Goal: Navigation & Orientation: Find specific page/section

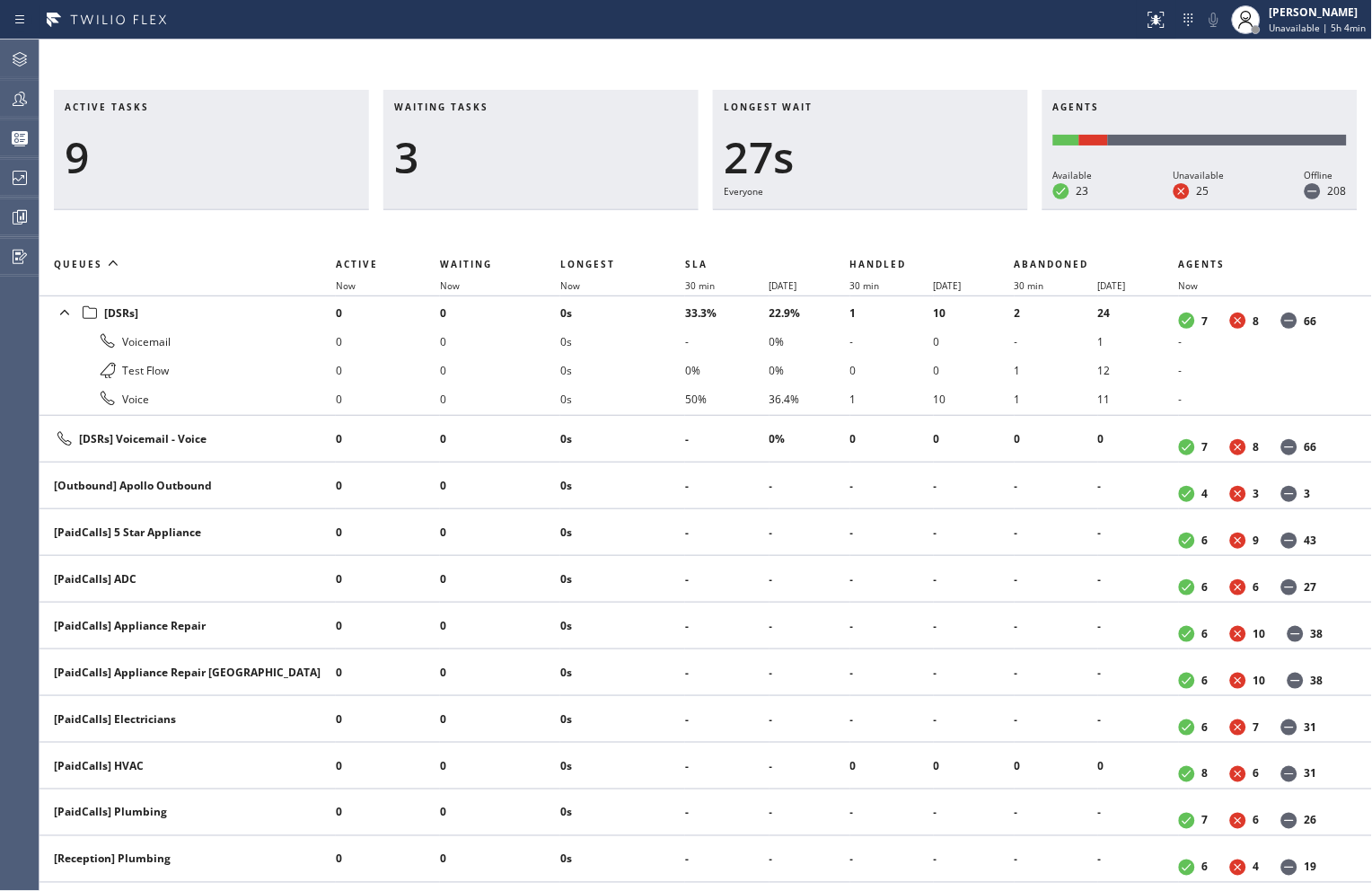
click at [1067, 58] on div "Active tasks 9 Waiting tasks 3 Longest wait 27s Everyone Agents Available 23 Un…" at bounding box center [706, 465] width 1332 height 851
click at [17, 176] on icon at bounding box center [19, 177] width 21 height 21
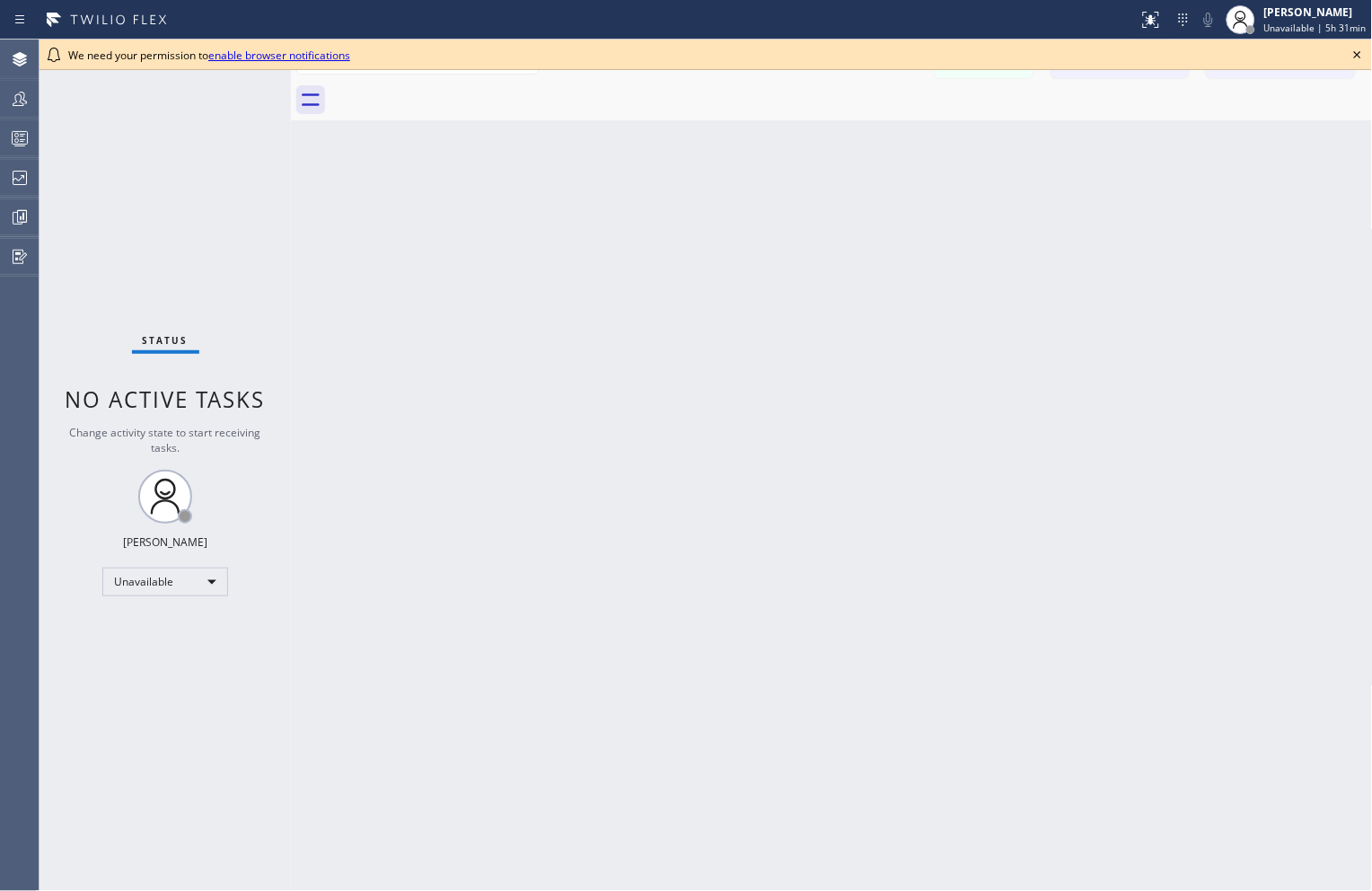
click at [1366, 54] on icon at bounding box center [1357, 54] width 21 height 21
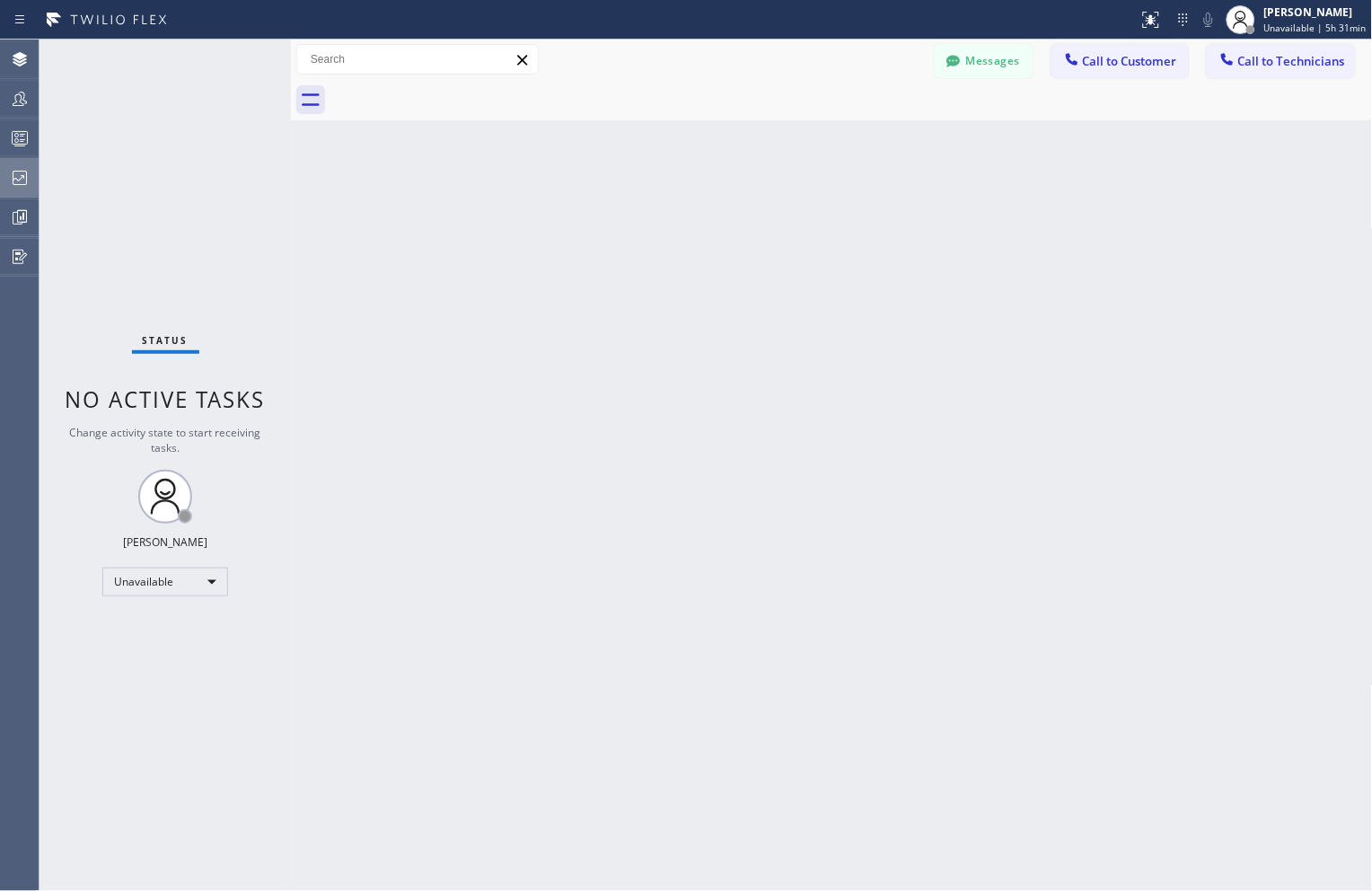
click at [9, 180] on icon at bounding box center [19, 177] width 21 height 21
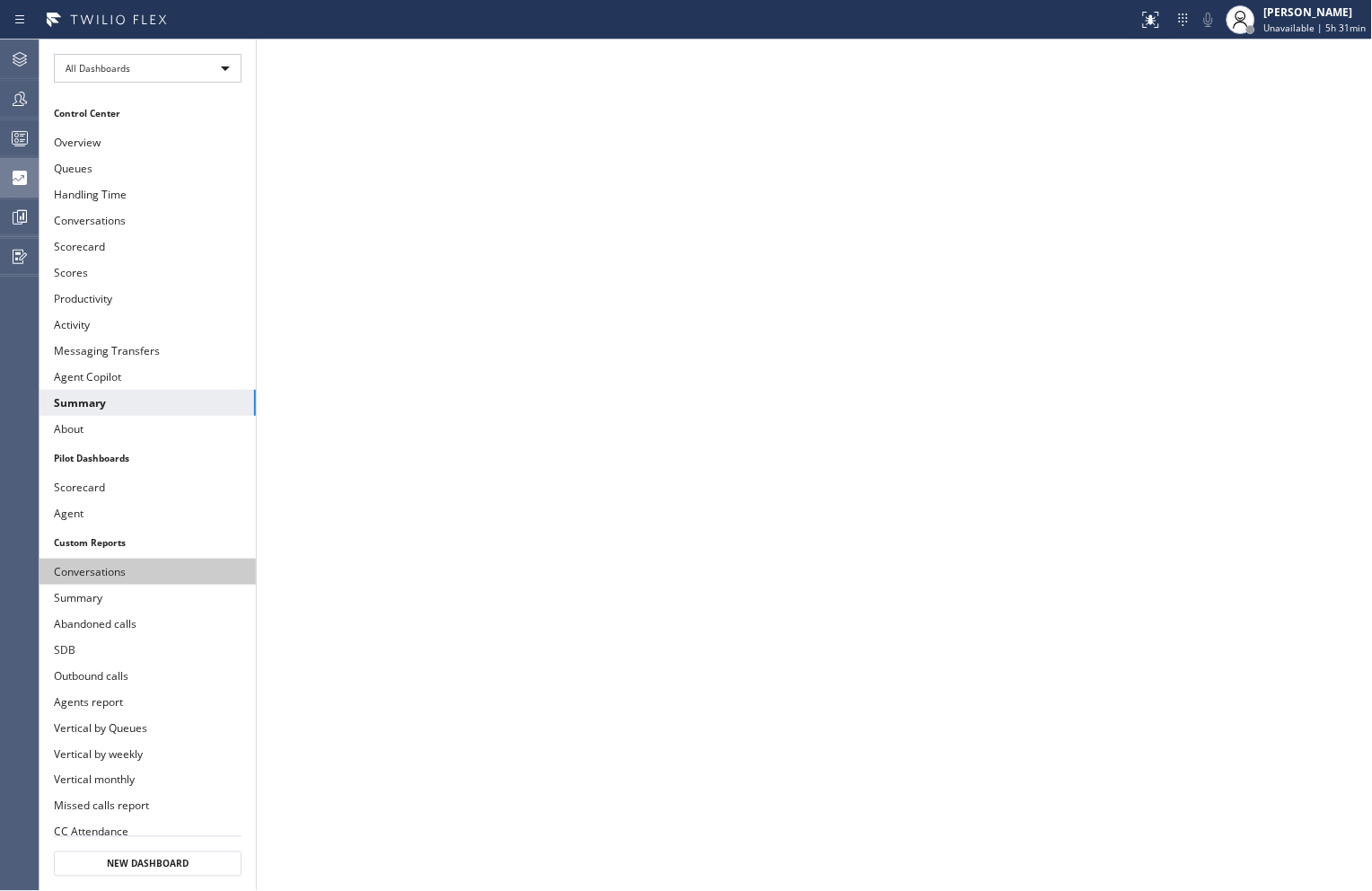
scroll to position [104, 0]
click at [23, 264] on icon at bounding box center [19, 256] width 21 height 21
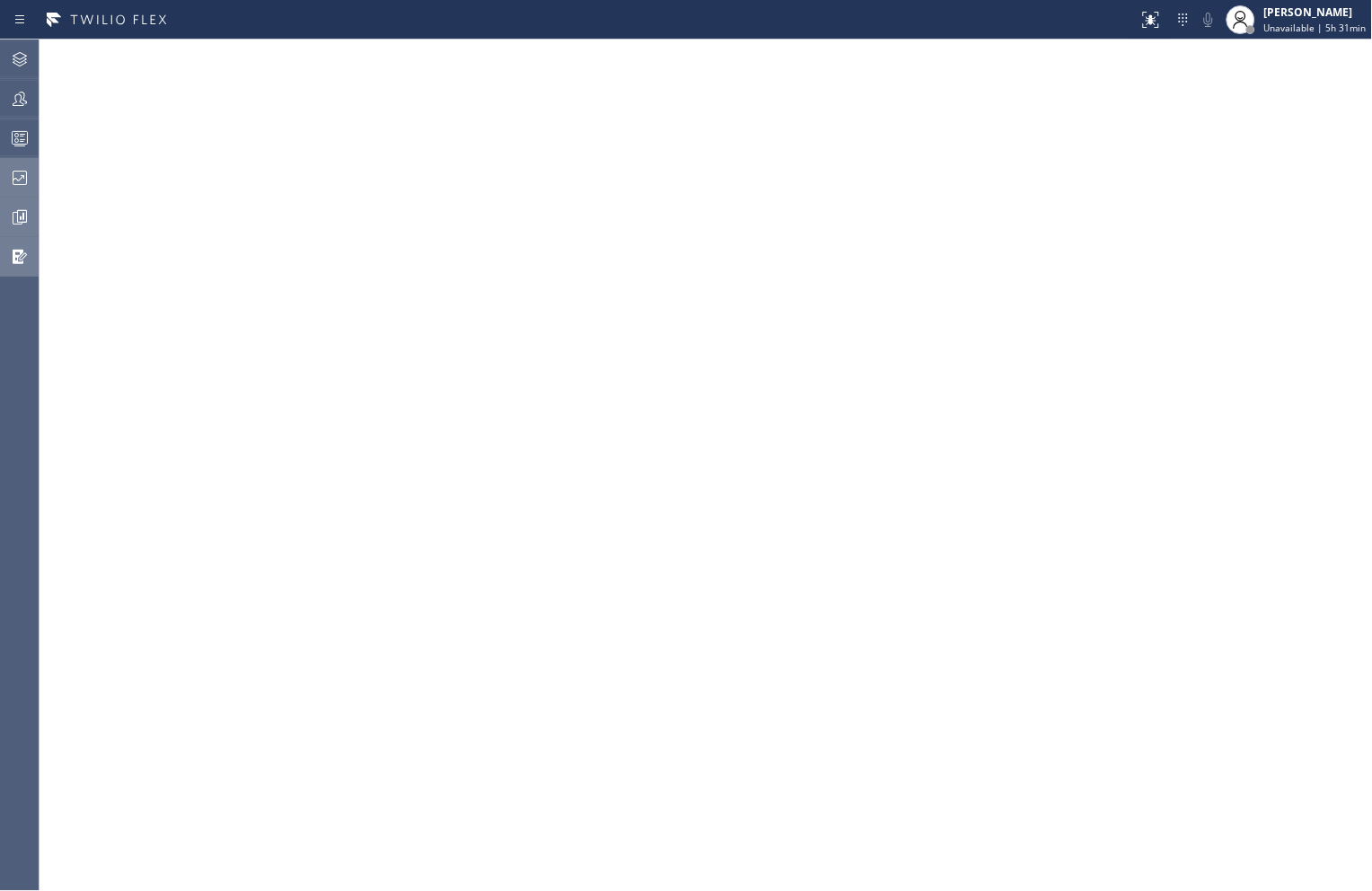
click at [18, 220] on icon at bounding box center [19, 217] width 21 height 21
click at [29, 182] on icon at bounding box center [19, 177] width 21 height 21
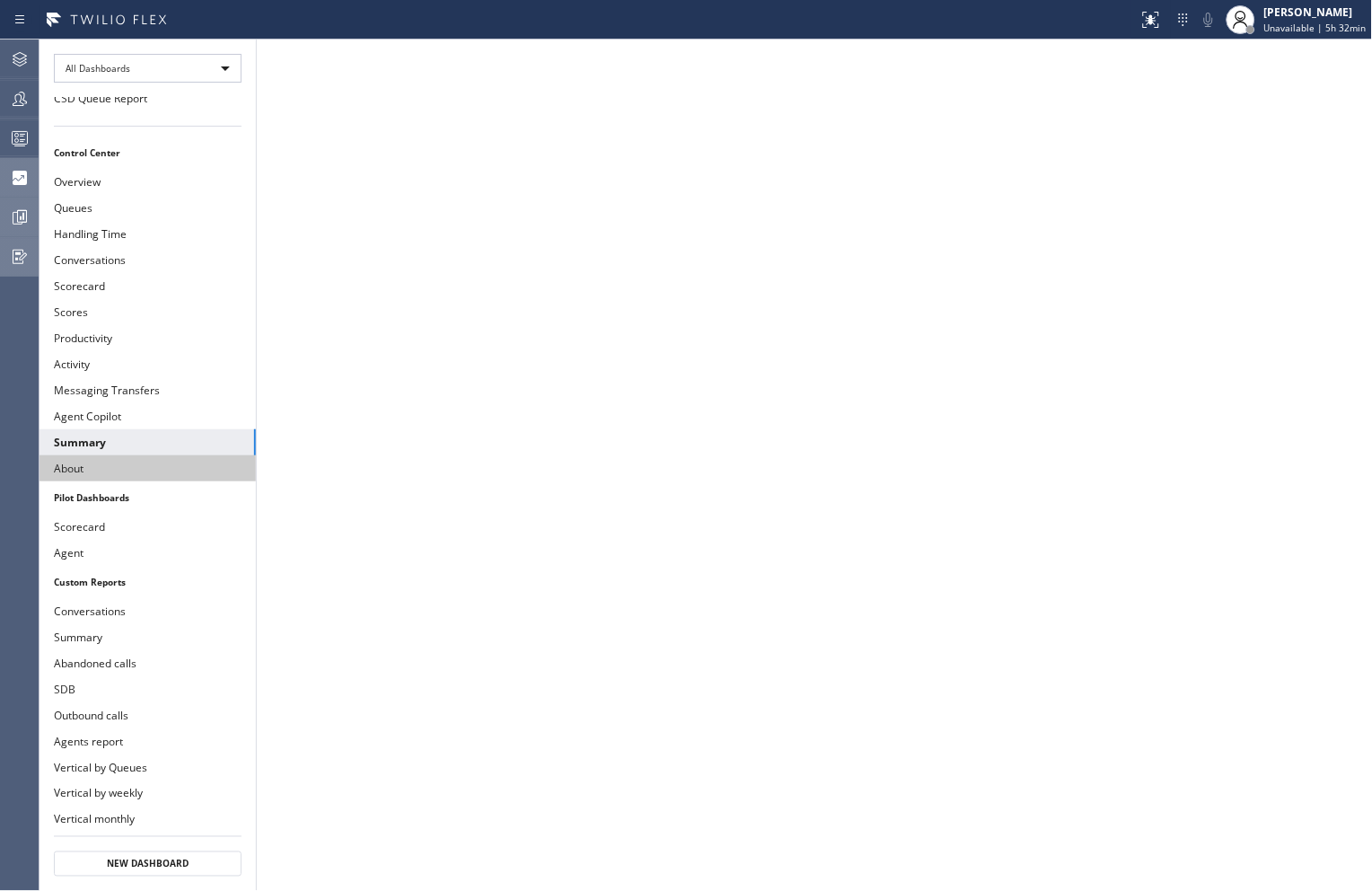
scroll to position [104, 0]
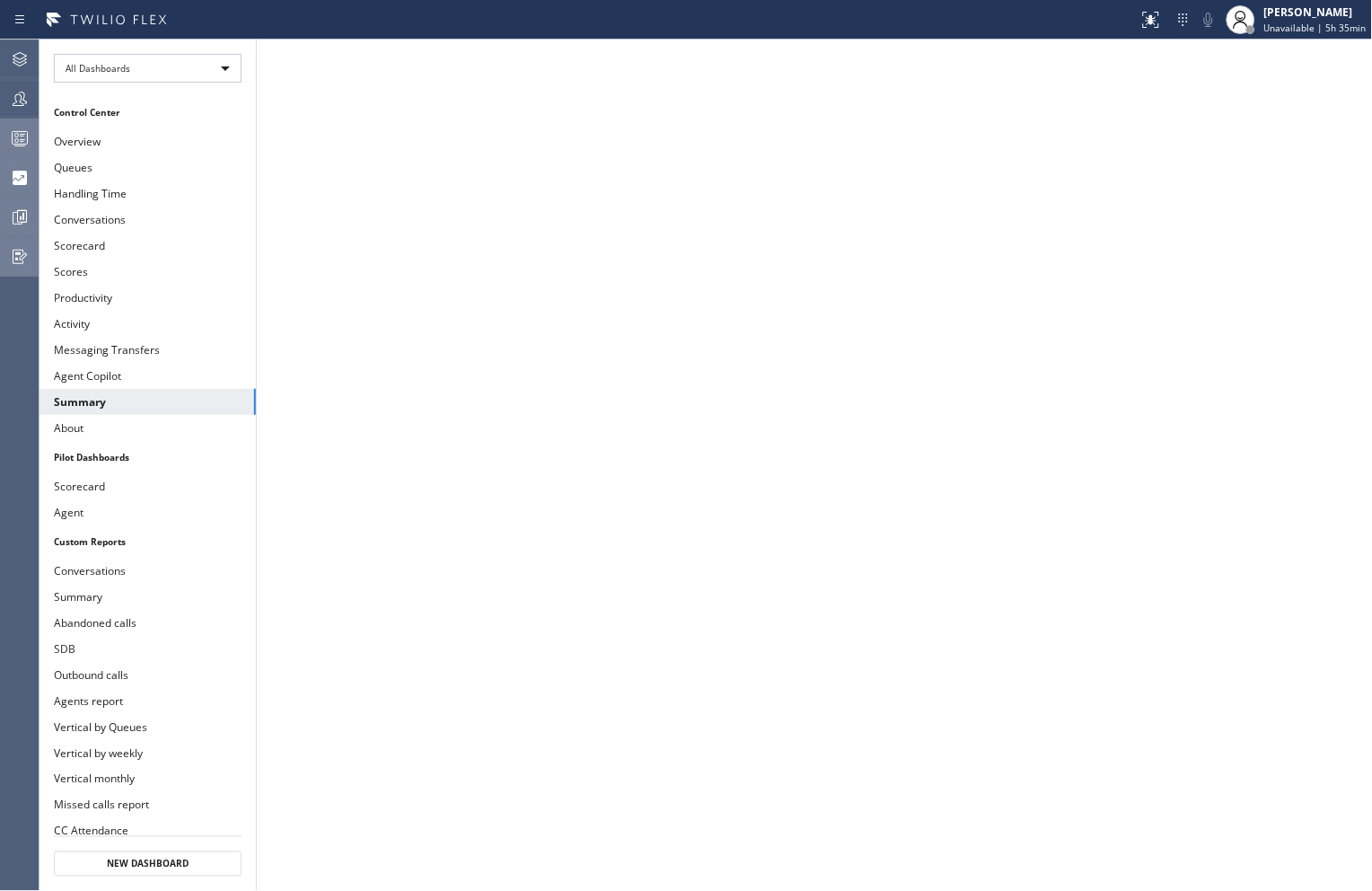
click at [7, 137] on div at bounding box center [19, 137] width 40 height 21
